Goal: Book appointment/travel/reservation

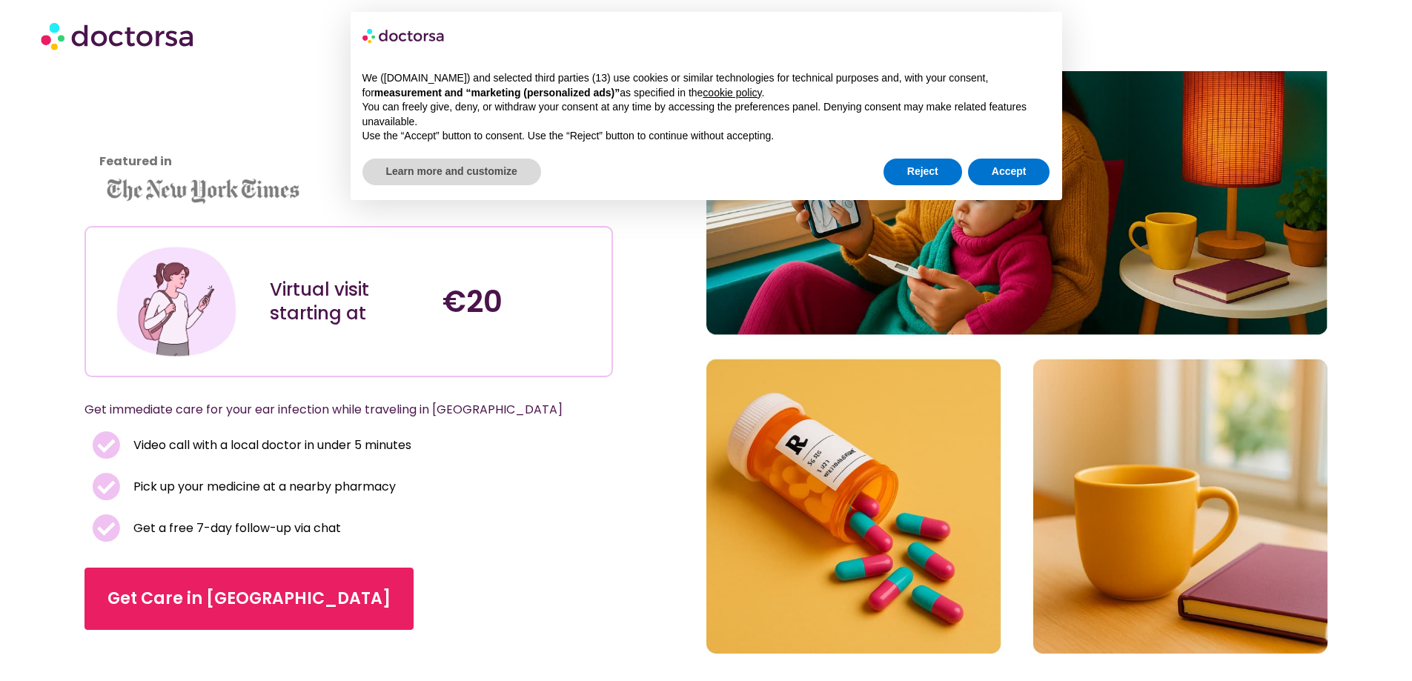
scroll to position [148, 0]
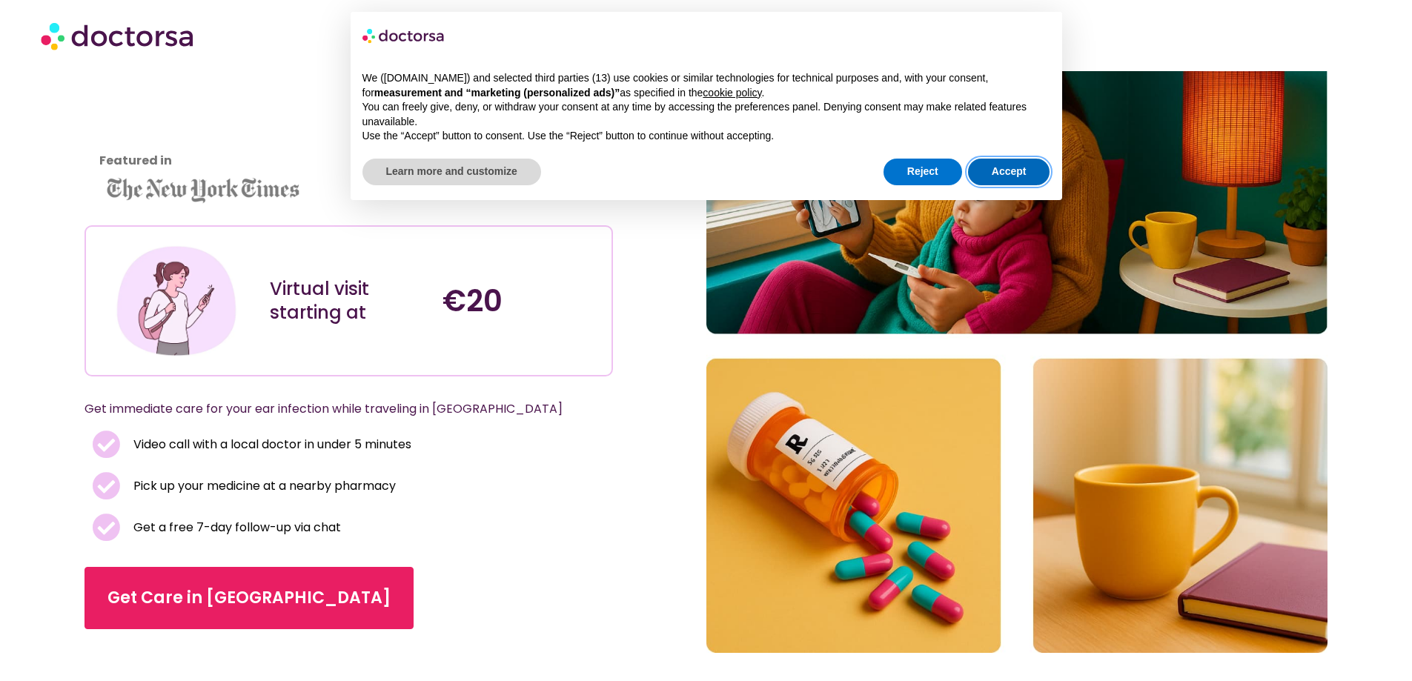
click at [994, 167] on button "Accept" at bounding box center [1009, 172] width 82 height 27
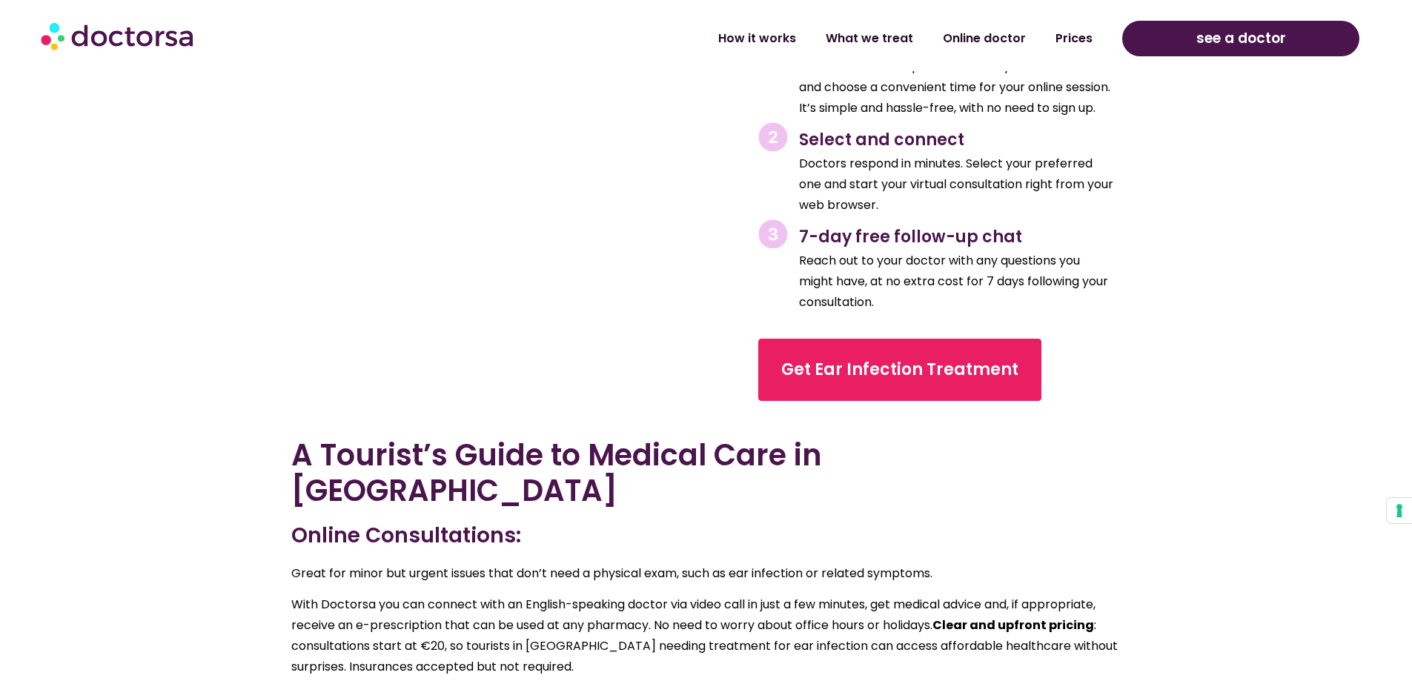
scroll to position [2595, 0]
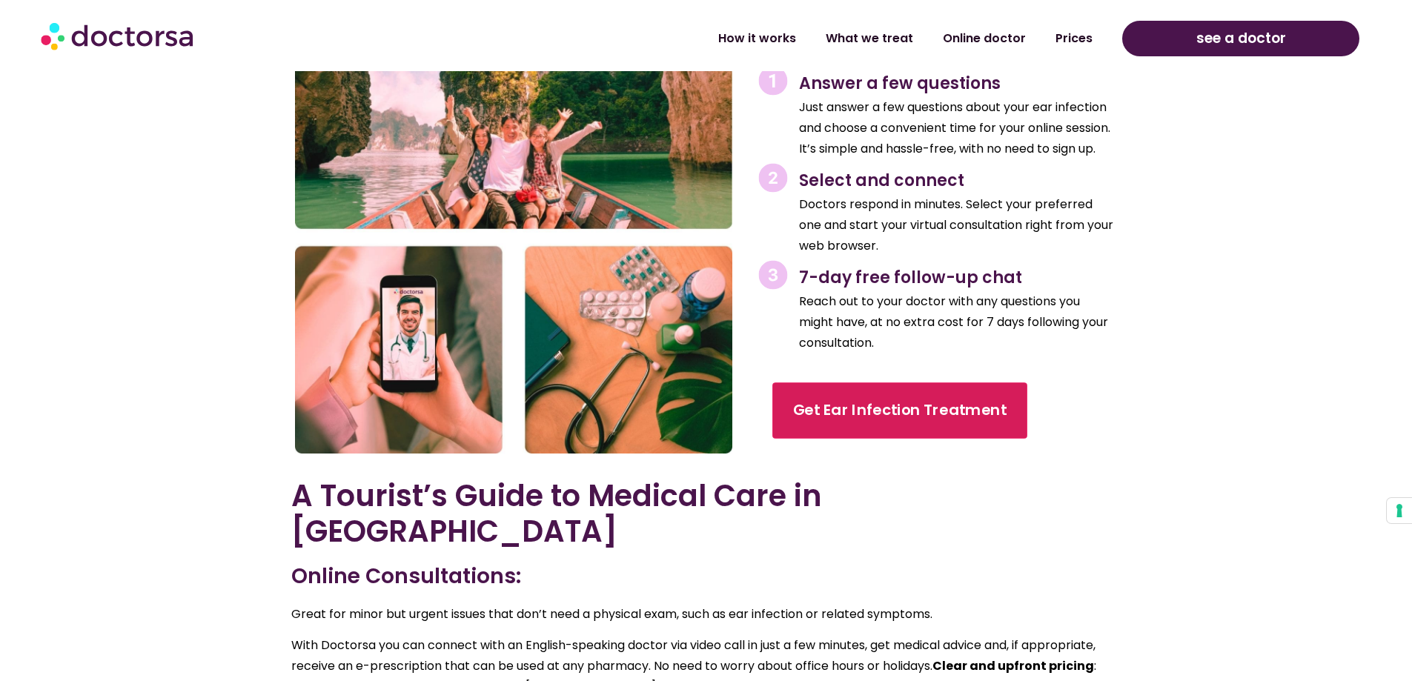
click at [830, 393] on link "Get Ear Infection Treatment" at bounding box center [900, 411] width 255 height 56
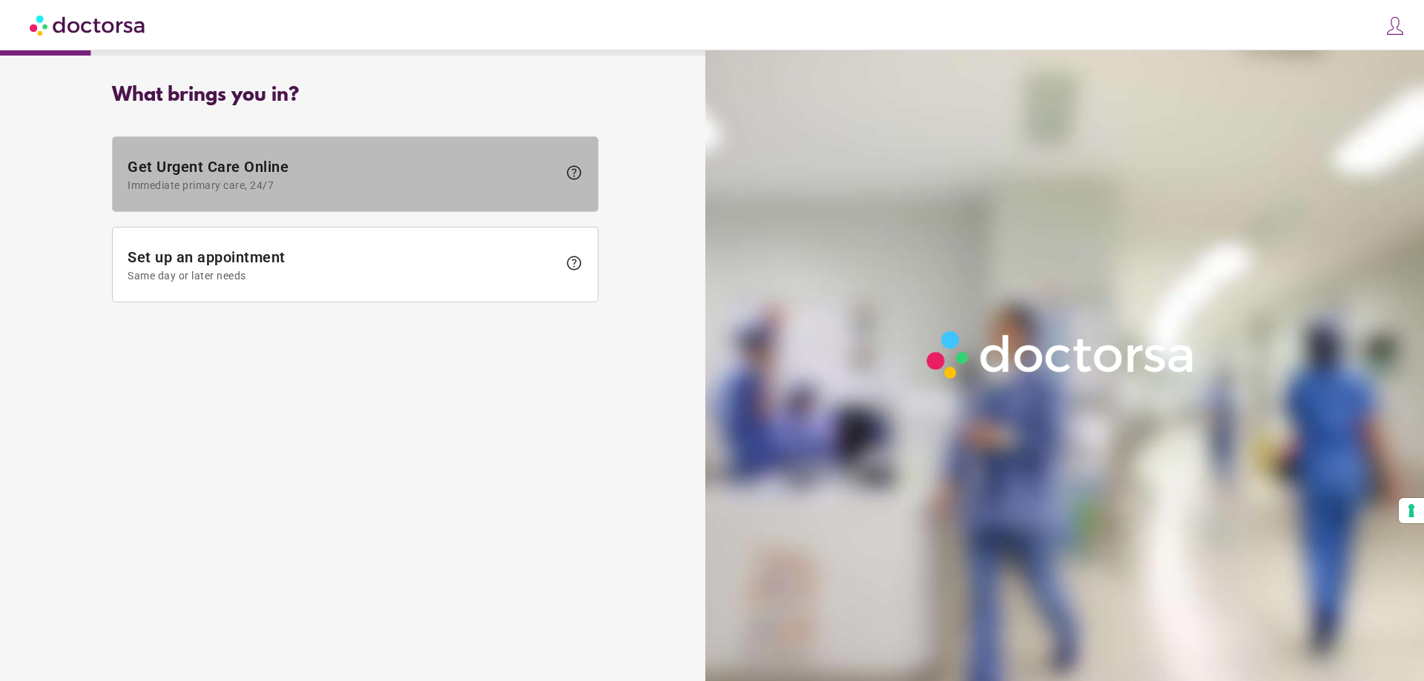
click at [333, 191] on span at bounding box center [355, 174] width 485 height 74
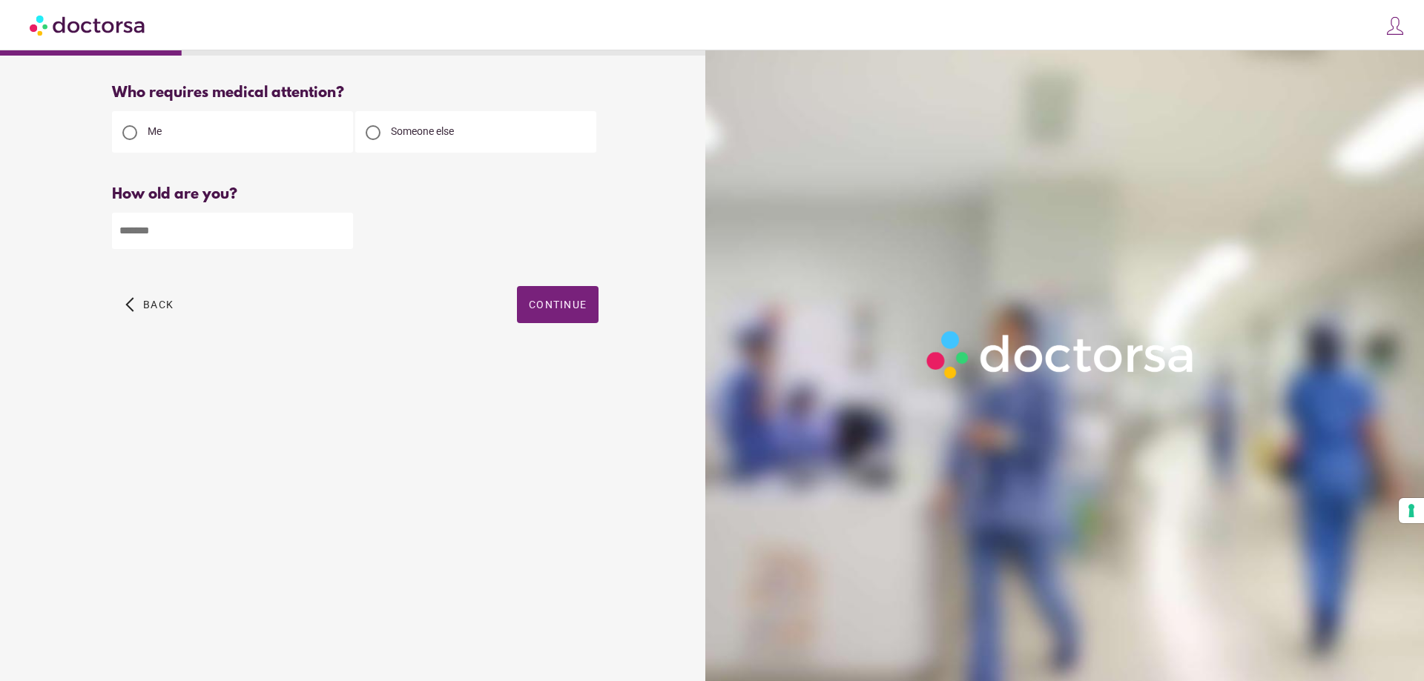
click at [245, 230] on input "number" at bounding box center [232, 231] width 241 height 36
click at [420, 137] on span "Someone else" at bounding box center [422, 131] width 63 height 12
click at [255, 132] on div "Me" at bounding box center [232, 132] width 241 height 42
click at [200, 246] on input "number" at bounding box center [232, 231] width 241 height 36
type input "**"
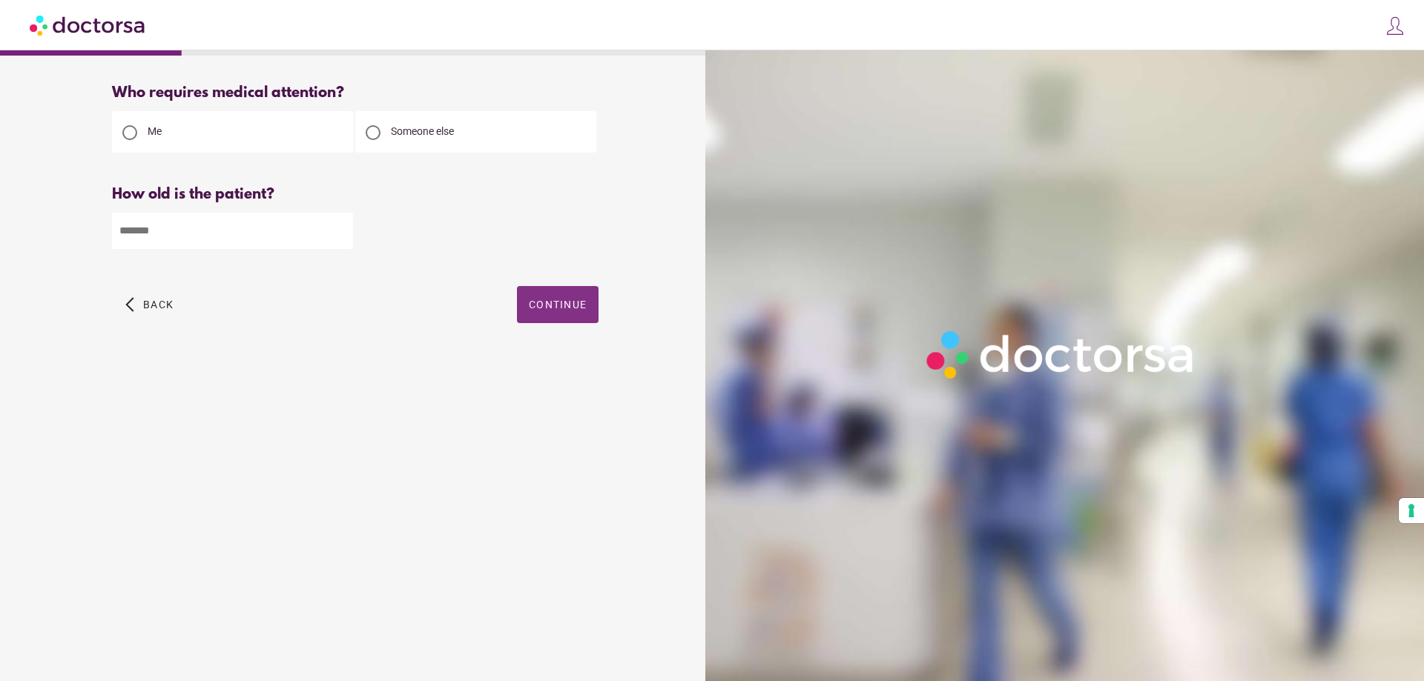
click at [558, 311] on span "Continue" at bounding box center [558, 305] width 58 height 12
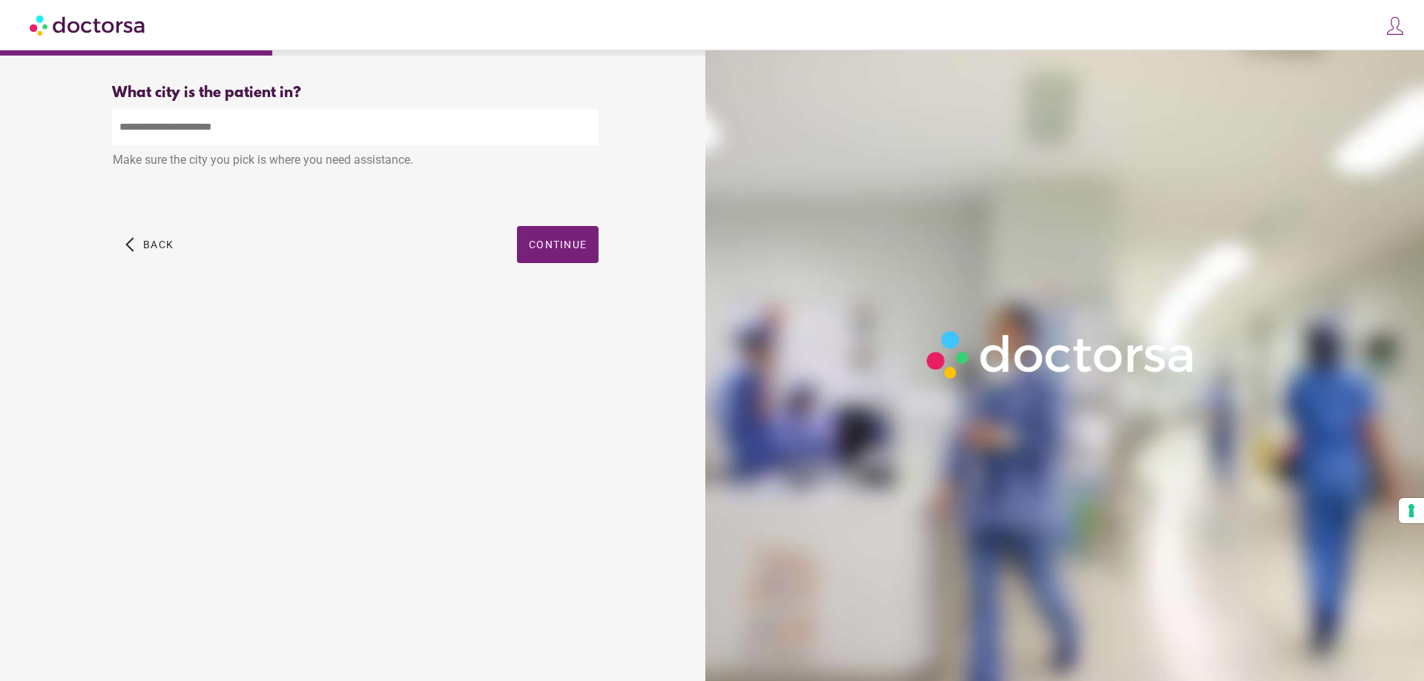
click at [240, 142] on input "text" at bounding box center [355, 127] width 486 height 36
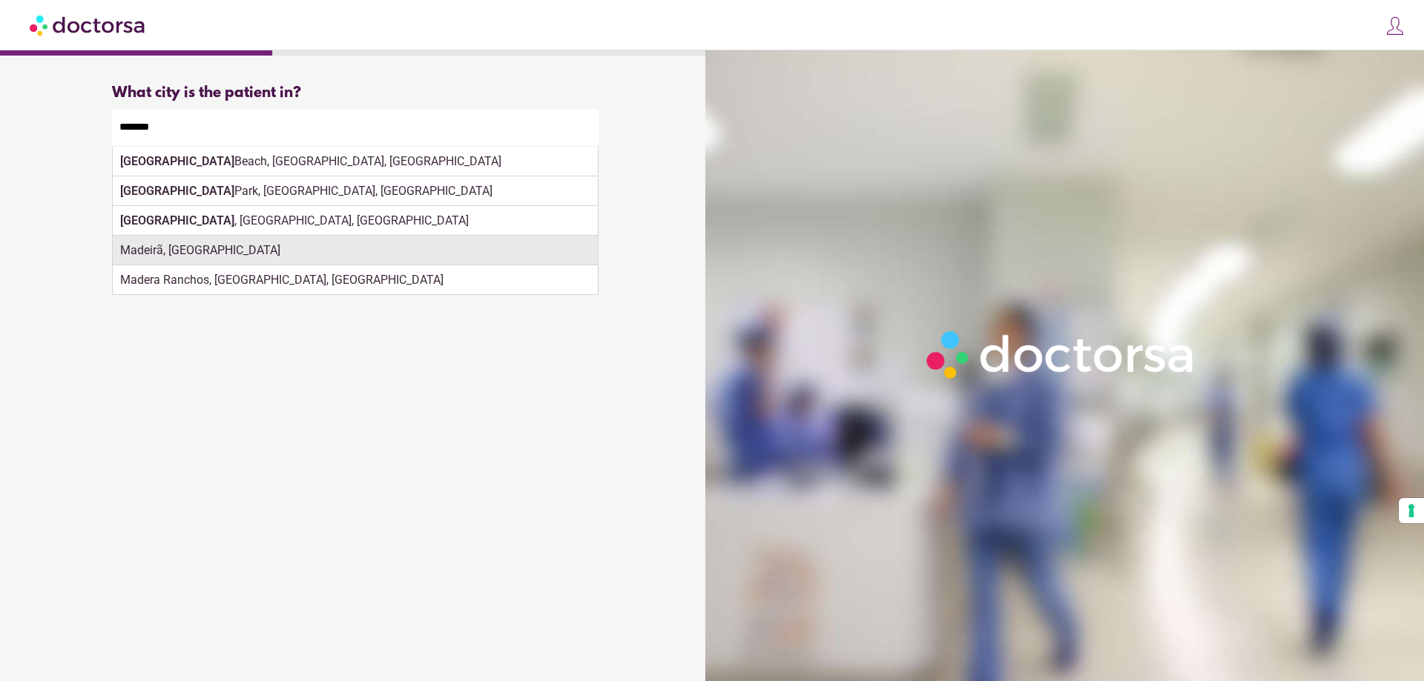
click at [246, 248] on div "Madeirã, [GEOGRAPHIC_DATA]" at bounding box center [355, 251] width 485 height 30
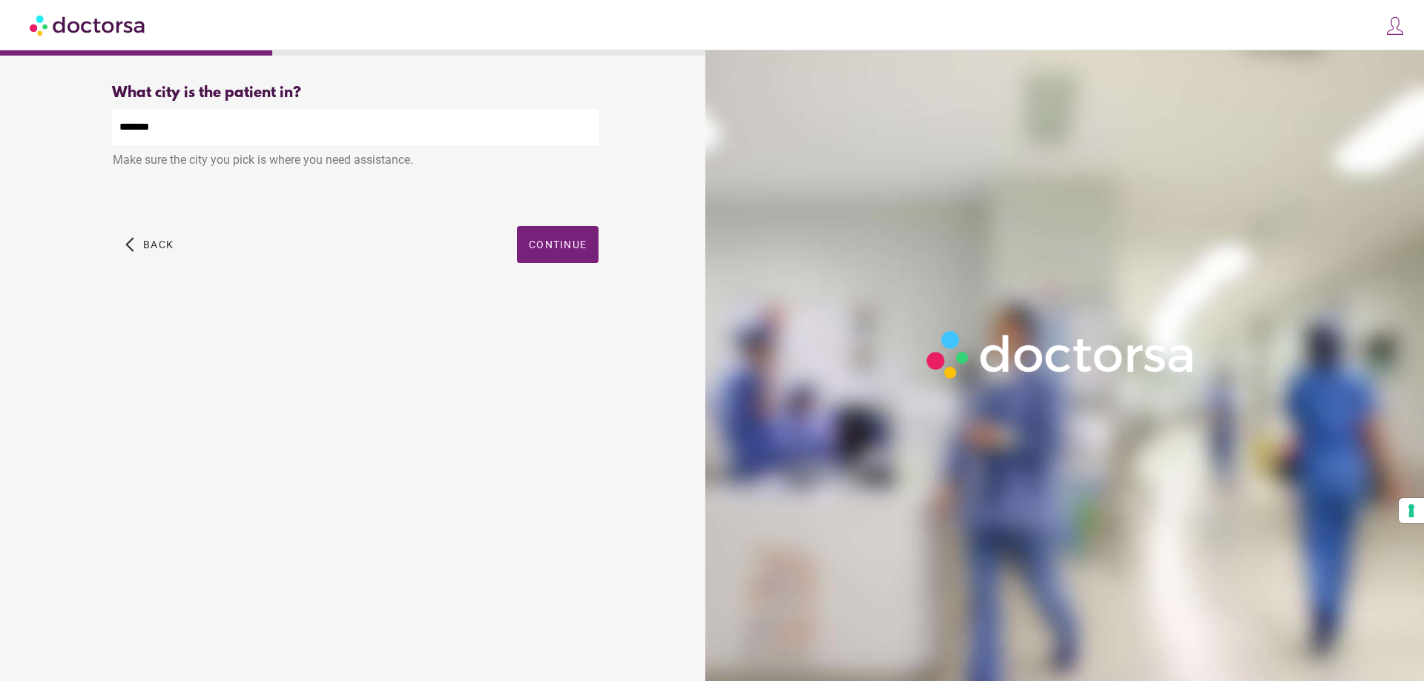
type input "**********"
click at [549, 257] on span "button" at bounding box center [558, 244] width 82 height 37
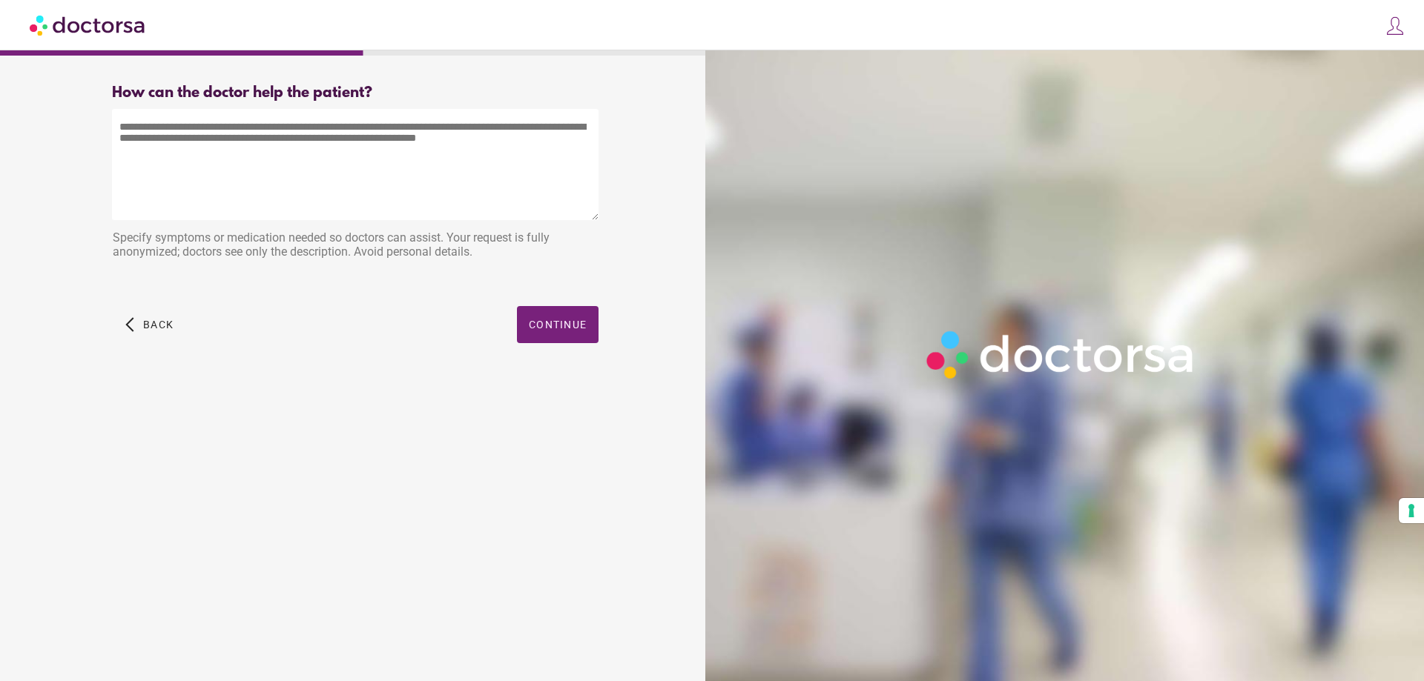
click at [298, 157] on textarea at bounding box center [355, 164] width 486 height 111
drag, startPoint x: 292, startPoint y: 139, endPoint x: 487, endPoint y: 171, distance: 197.5
click at [487, 171] on textarea at bounding box center [355, 164] width 486 height 111
click at [562, 351] on div "arrow_back_ios Back Continue" at bounding box center [355, 335] width 486 height 59
click at [563, 340] on span "button" at bounding box center [558, 324] width 82 height 37
